Goal: Information Seeking & Learning: Understand process/instructions

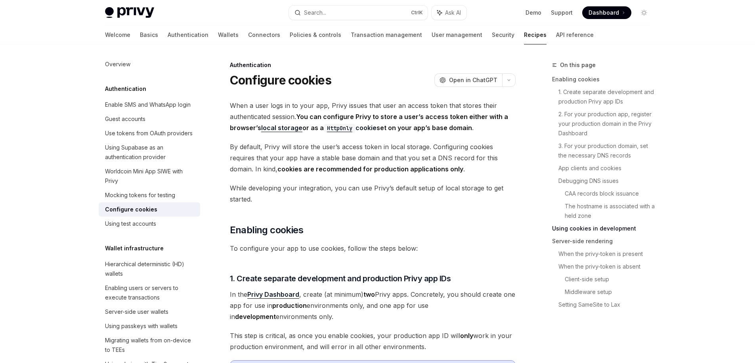
scroll to position [1409, 0]
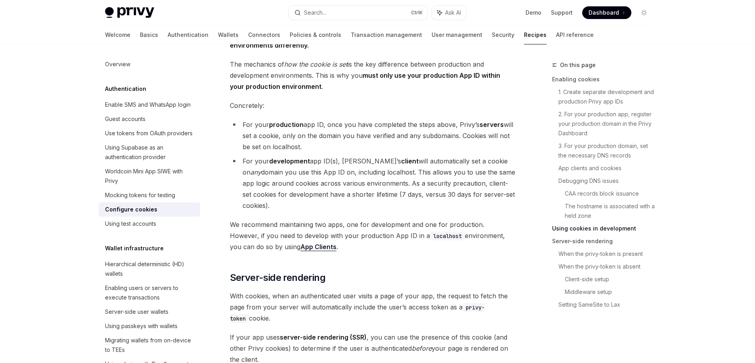
click at [409, 149] on li "For your production app ID, once you have completed the steps above, Privy’s se…" at bounding box center [373, 135] width 286 height 33
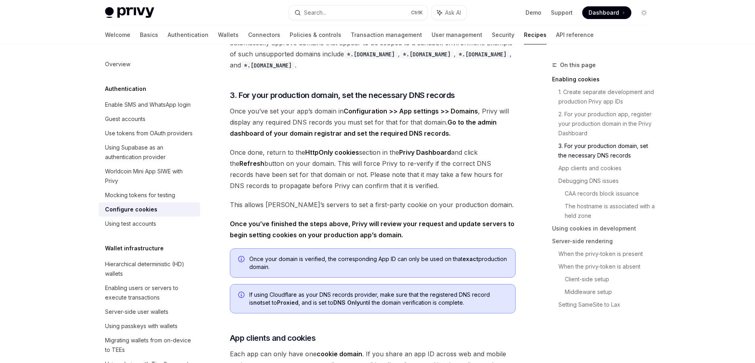
scroll to position [571, 0]
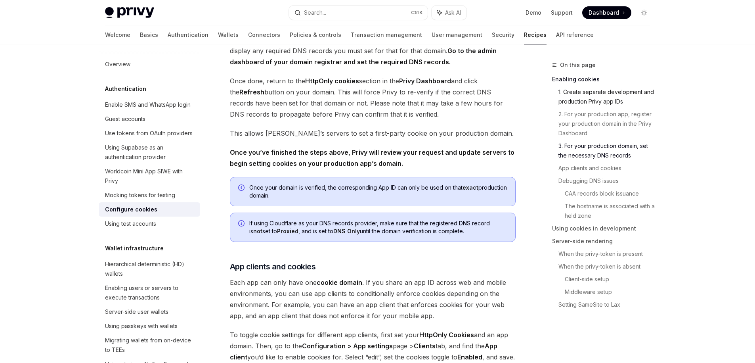
click at [616, 99] on link "1. Create separate development and production Privy app IDs" at bounding box center [608, 97] width 98 height 22
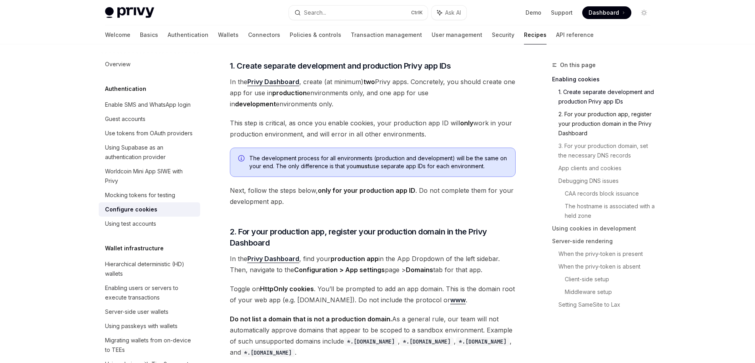
click at [612, 118] on link "2. For your production app, register your production domain in the Privy Dashbo…" at bounding box center [608, 124] width 98 height 32
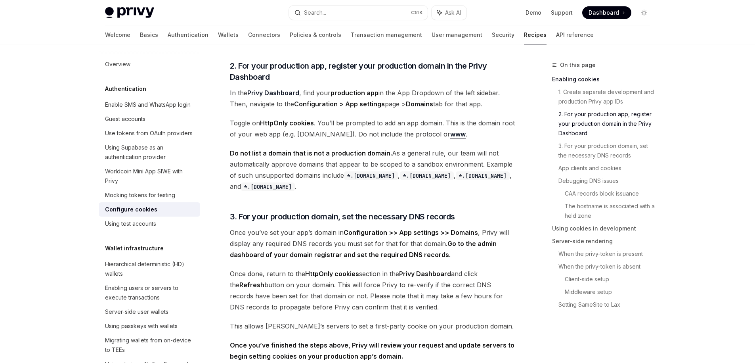
click at [609, 130] on link "2. For your production app, register your production domain in the Privy Dashbo…" at bounding box center [608, 124] width 98 height 32
click at [608, 151] on link "3. For your production domain, set the necessary DNS records" at bounding box center [608, 151] width 98 height 22
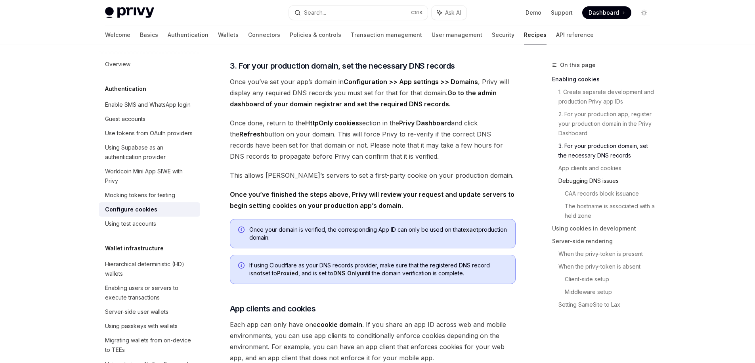
click at [607, 177] on link "Debugging DNS issues" at bounding box center [608, 180] width 98 height 13
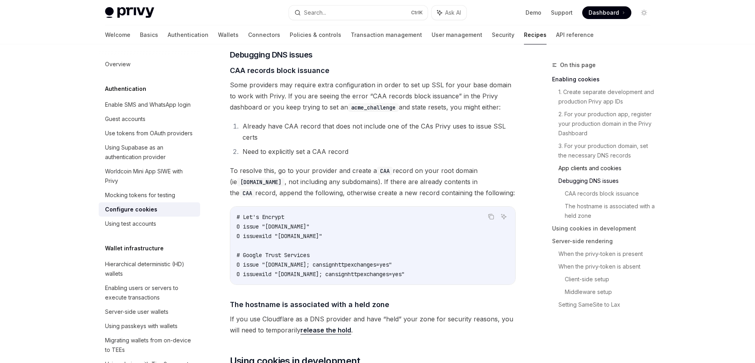
click at [598, 171] on link "App clients and cookies" at bounding box center [608, 168] width 98 height 13
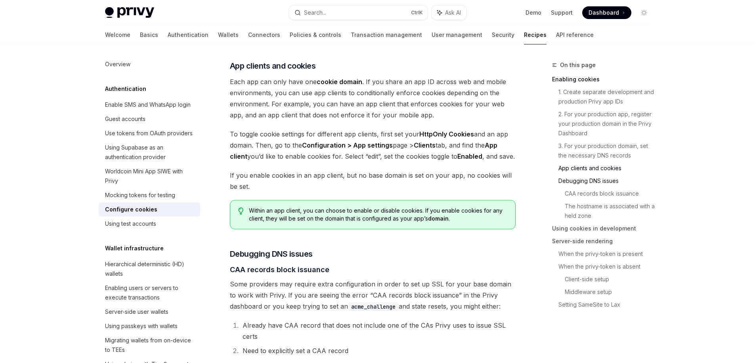
click at [605, 180] on link "Debugging DNS issues" at bounding box center [608, 180] width 98 height 13
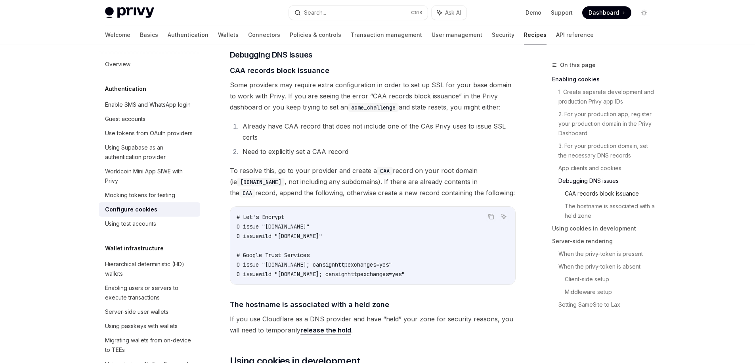
click at [608, 190] on link "CAA records block issuance" at bounding box center [611, 193] width 92 height 13
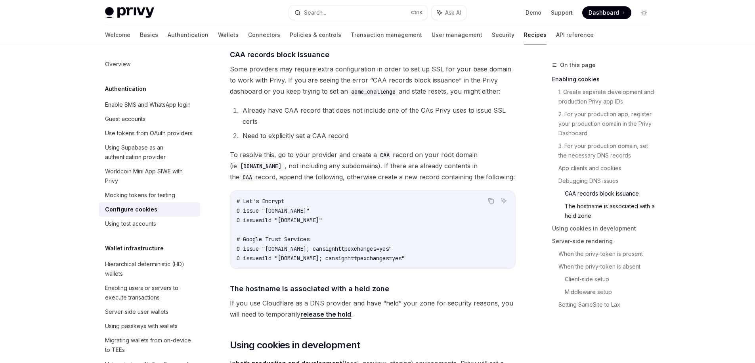
drag, startPoint x: 611, startPoint y: 202, endPoint x: 613, endPoint y: 216, distance: 14.4
click at [611, 203] on link "The hostname is associated with a held zone" at bounding box center [611, 211] width 92 height 22
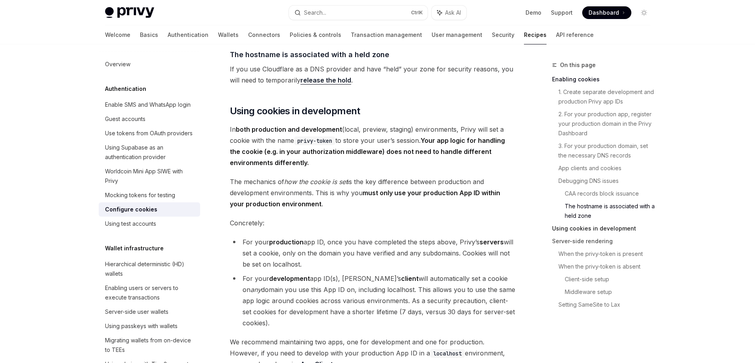
click at [612, 226] on link "Using cookies in development" at bounding box center [604, 228] width 105 height 13
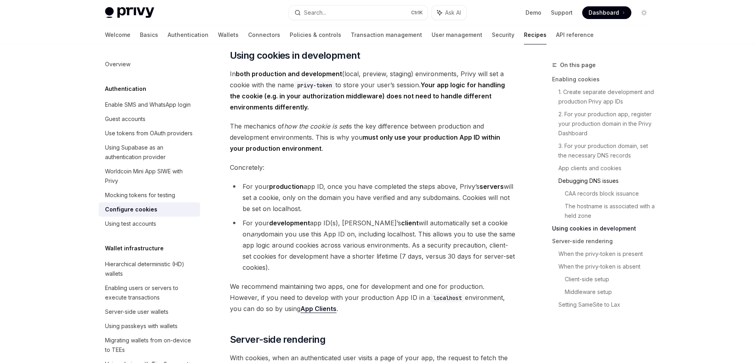
click at [602, 178] on link "Debugging DNS issues" at bounding box center [608, 180] width 98 height 13
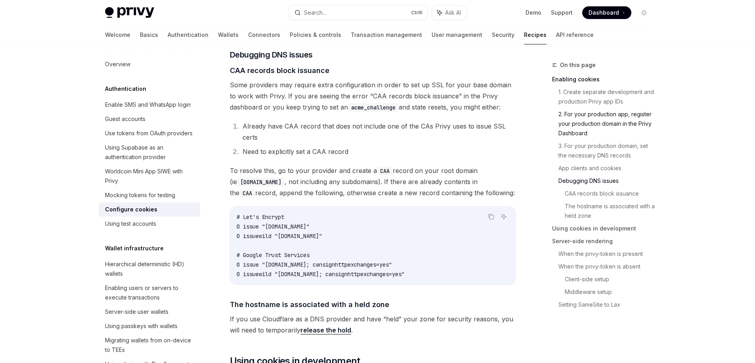
click at [601, 122] on link "2. For your production app, register your production domain in the Privy Dashbo…" at bounding box center [608, 124] width 98 height 32
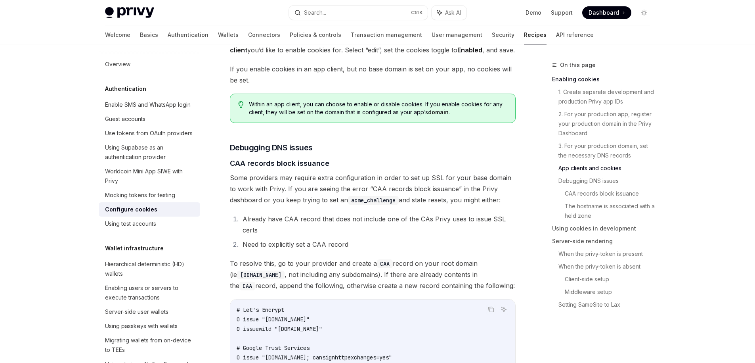
scroll to position [1163, 0]
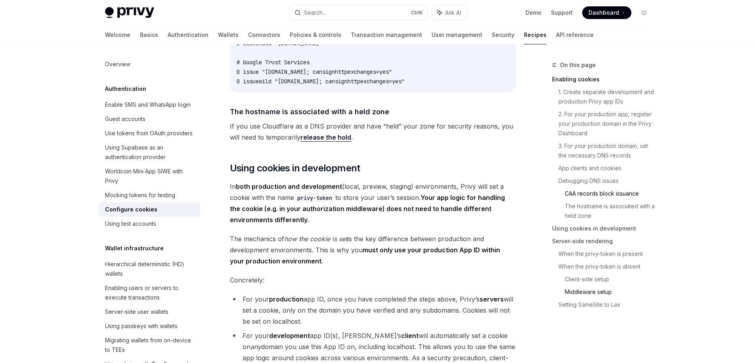
click at [572, 290] on link "Middleware setup" at bounding box center [611, 291] width 92 height 13
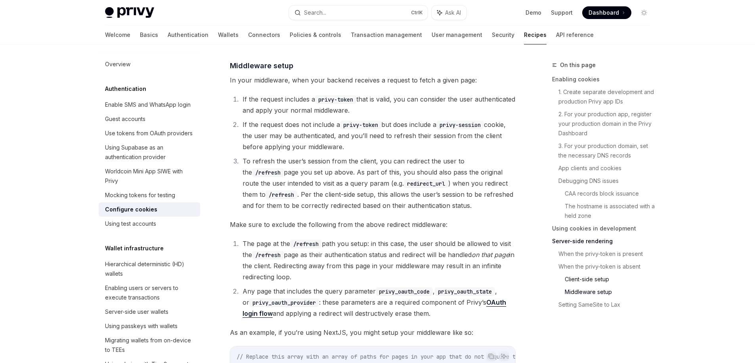
click at [586, 281] on link "Client-side setup" at bounding box center [611, 279] width 92 height 13
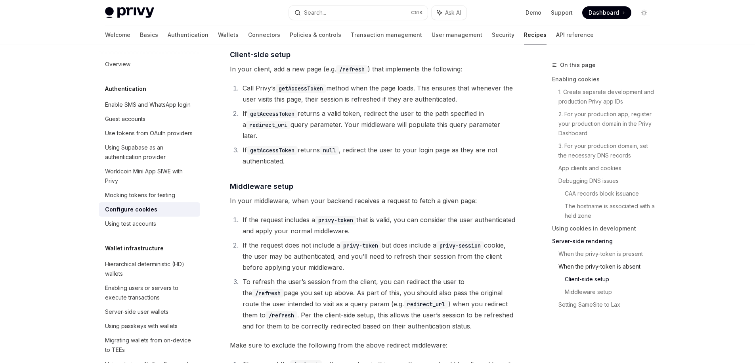
click at [603, 268] on link "When the privy-token is absent" at bounding box center [608, 266] width 98 height 13
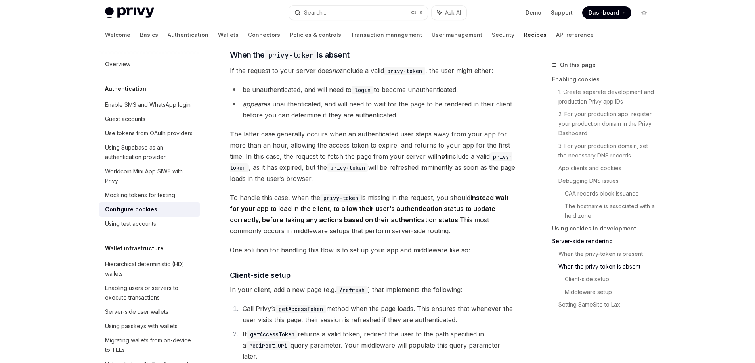
click at [590, 243] on link "Server-side rendering" at bounding box center [604, 241] width 105 height 13
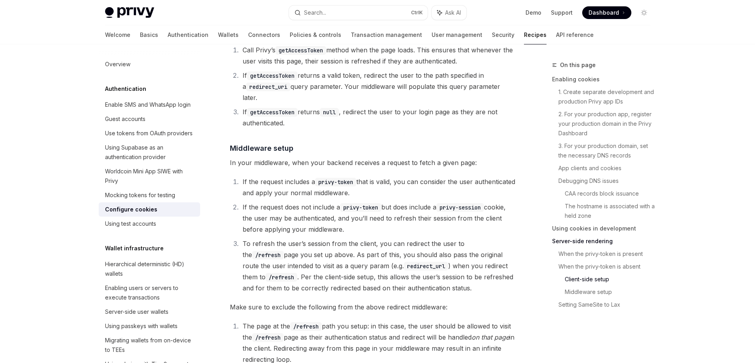
scroll to position [1845, 0]
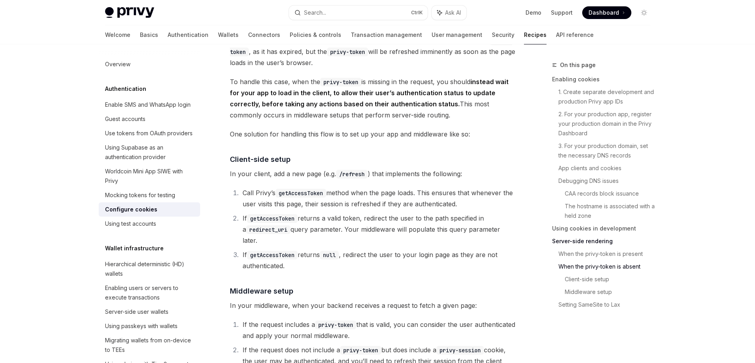
click at [573, 241] on link "Server-side rendering" at bounding box center [604, 241] width 105 height 13
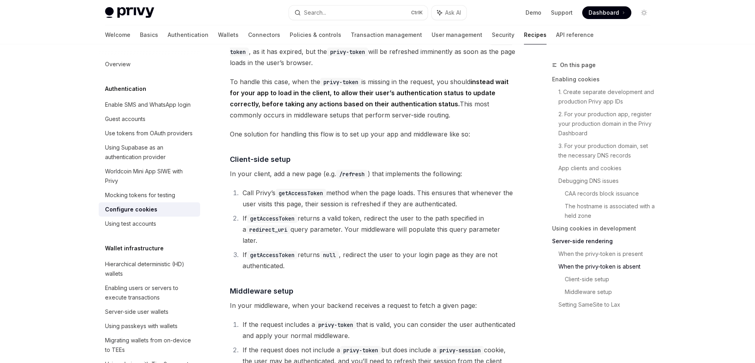
scroll to position [1916, 0]
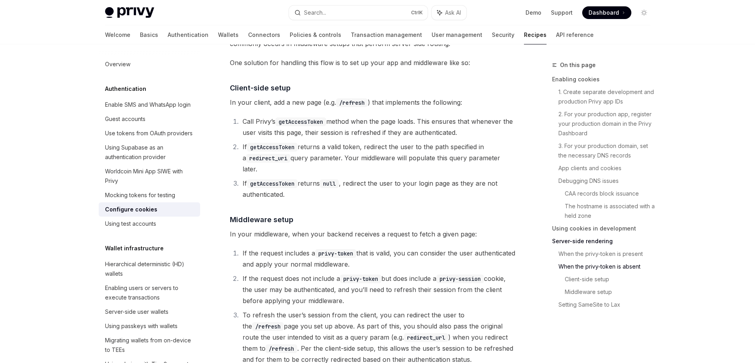
click at [287, 163] on code "redirect_uri" at bounding box center [268, 158] width 44 height 9
click at [283, 163] on code "redirect_uri" at bounding box center [268, 158] width 44 height 9
click at [266, 185] on code "getAccessToken" at bounding box center [272, 183] width 51 height 9
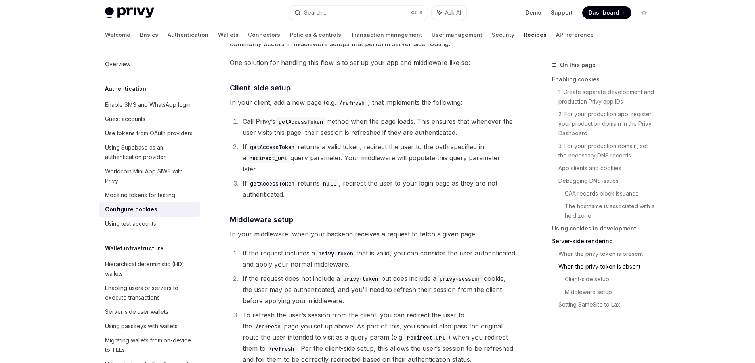
click at [357, 107] on code "/refresh" at bounding box center [352, 102] width 32 height 9
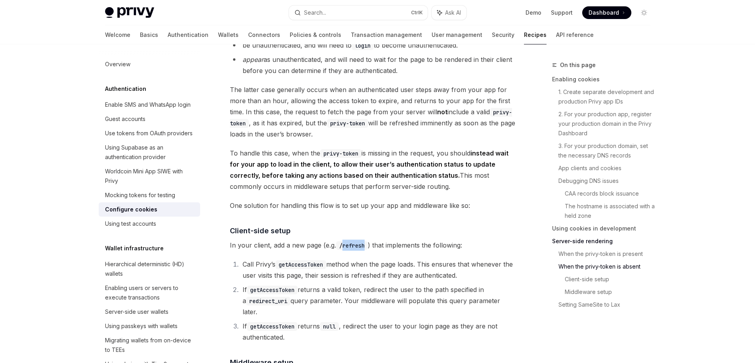
scroll to position [1702, 0]
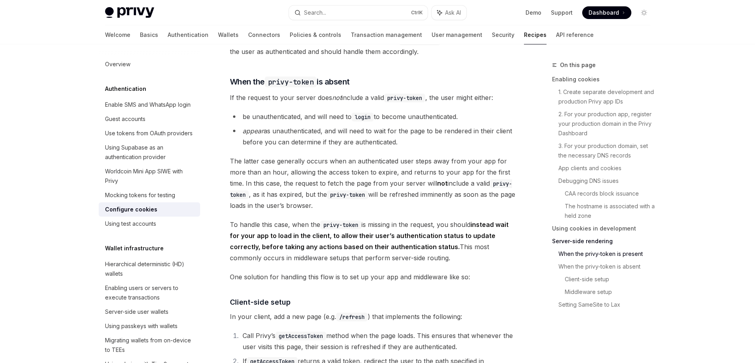
click at [353, 103] on span "If the request to your server does not include a valid privy-token , the user m…" at bounding box center [373, 97] width 286 height 11
click at [318, 136] on ul "be unauthenticated, and will need to login to become unauthenticated. appear as…" at bounding box center [373, 129] width 286 height 36
click at [453, 143] on li "appear as unauthenticated, and will need to wait for the page to be rendered in…" at bounding box center [373, 136] width 286 height 22
drag, startPoint x: 453, startPoint y: 143, endPoint x: 404, endPoint y: 149, distance: 50.0
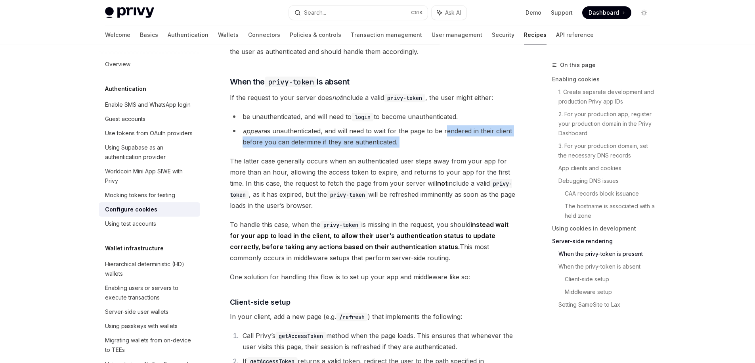
click at [404, 147] on li "appear as unauthenticated, and will need to wait for the page to be rendered in…" at bounding box center [373, 136] width 286 height 22
drag, startPoint x: 404, startPoint y: 149, endPoint x: 328, endPoint y: 143, distance: 75.6
click at [328, 143] on li "appear as unauthenticated, and will need to wait for the page to be rendered in…" at bounding box center [373, 136] width 286 height 22
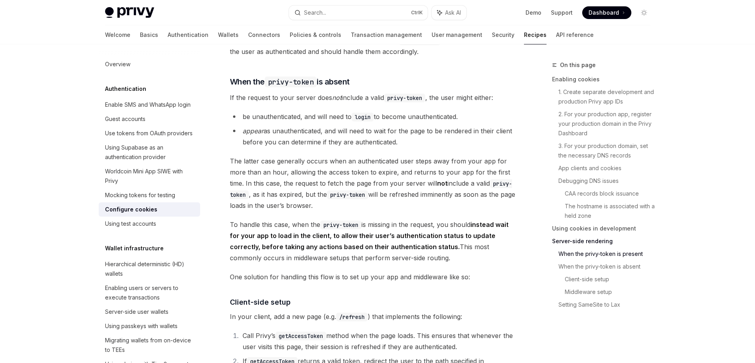
click at [323, 141] on li "appear as unauthenticated, and will need to wait for the page to be rendered in…" at bounding box center [373, 136] width 286 height 22
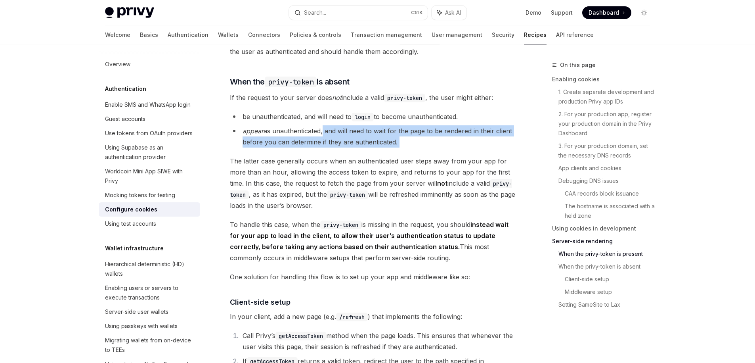
drag, startPoint x: 323, startPoint y: 141, endPoint x: 402, endPoint y: 157, distance: 80.9
click at [402, 147] on li "appear as unauthenticated, and will need to wait for the page to be rendered in…" at bounding box center [373, 136] width 286 height 22
click at [397, 157] on div at bounding box center [397, 157] width 0 height 0
click at [421, 147] on li "appear as unauthenticated, and will need to wait for the page to be rendered in…" at bounding box center [373, 136] width 286 height 22
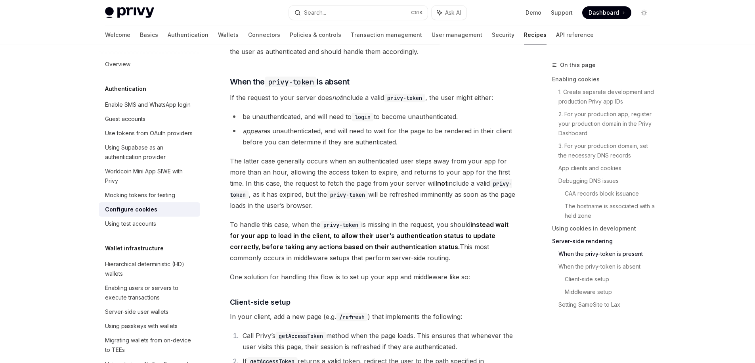
click at [451, 140] on li "appear as unauthenticated, and will need to wait for the page to be rendered in…" at bounding box center [373, 136] width 286 height 22
copy li "rendered"
click at [415, 211] on span "The latter case generally occurs when an authenticated user steps away from you…" at bounding box center [373, 183] width 286 height 56
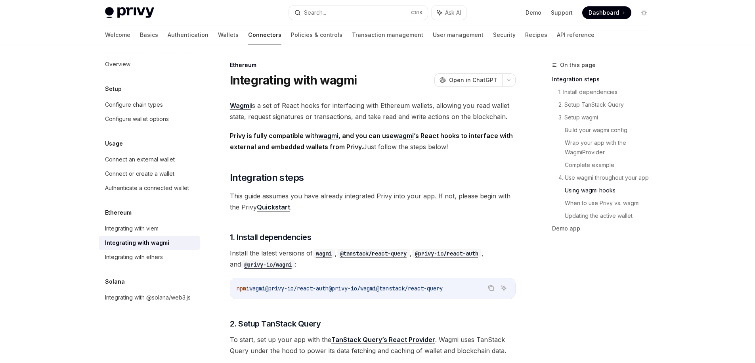
scroll to position [1854, 0]
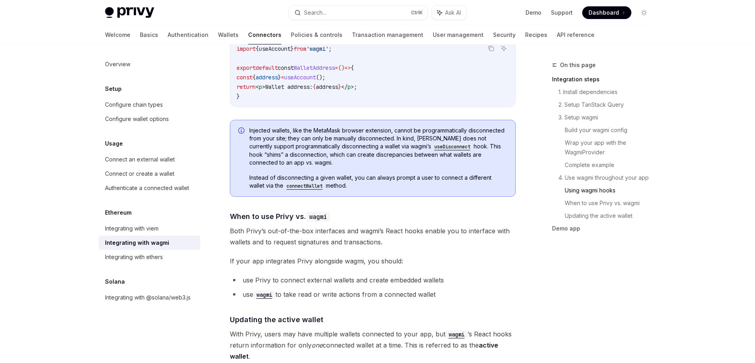
type textarea "*"
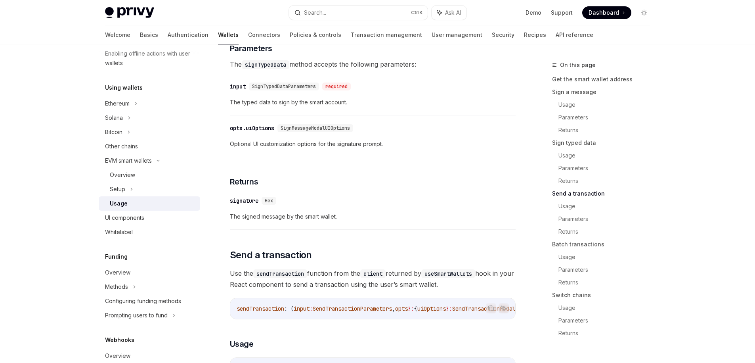
scroll to position [802, 0]
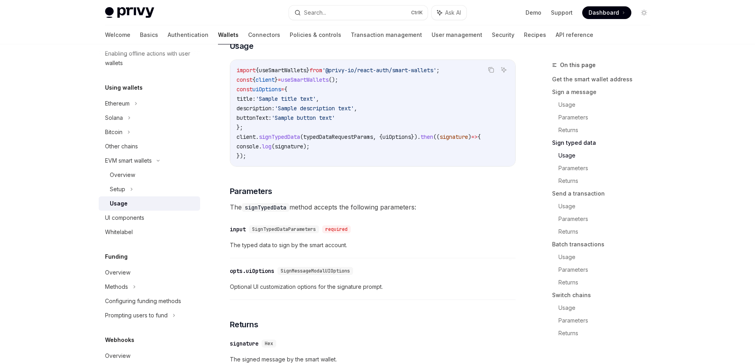
click at [296, 140] on span "signTypedData" at bounding box center [279, 136] width 41 height 7
click at [322, 140] on span "typedDataRequestParams" at bounding box center [338, 136] width 70 height 7
click at [300, 140] on span "signTypedData" at bounding box center [279, 136] width 41 height 7
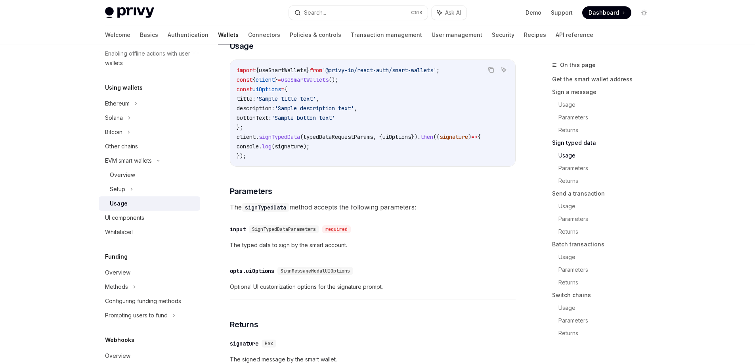
click at [272, 83] on span "client" at bounding box center [265, 79] width 19 height 7
click at [383, 114] on code "import { useSmartWallets } from '@privy-io/react-auth/smart-wallets' ; const { …" at bounding box center [373, 112] width 272 height 95
click at [281, 102] on span "'Sample title text'" at bounding box center [286, 98] width 60 height 7
click at [279, 140] on span "signTypedData" at bounding box center [279, 136] width 41 height 7
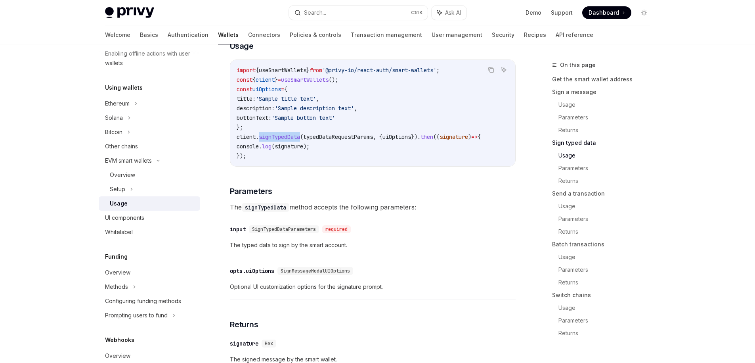
click at [279, 140] on span "signTypedData" at bounding box center [279, 136] width 41 height 7
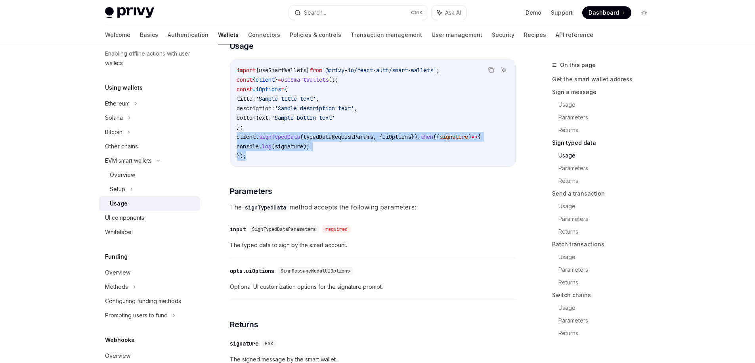
drag, startPoint x: 281, startPoint y: 172, endPoint x: 236, endPoint y: 151, distance: 49.3
click at [237, 151] on code "import { useSmartWallets } from '@privy-io/react-auth/smart-wallets' ; const { …" at bounding box center [373, 112] width 272 height 95
copy code "client . signTypedData ( typedDataRequestParams , { uiOptions }). then (( signa…"
